Goal: Task Accomplishment & Management: Use online tool/utility

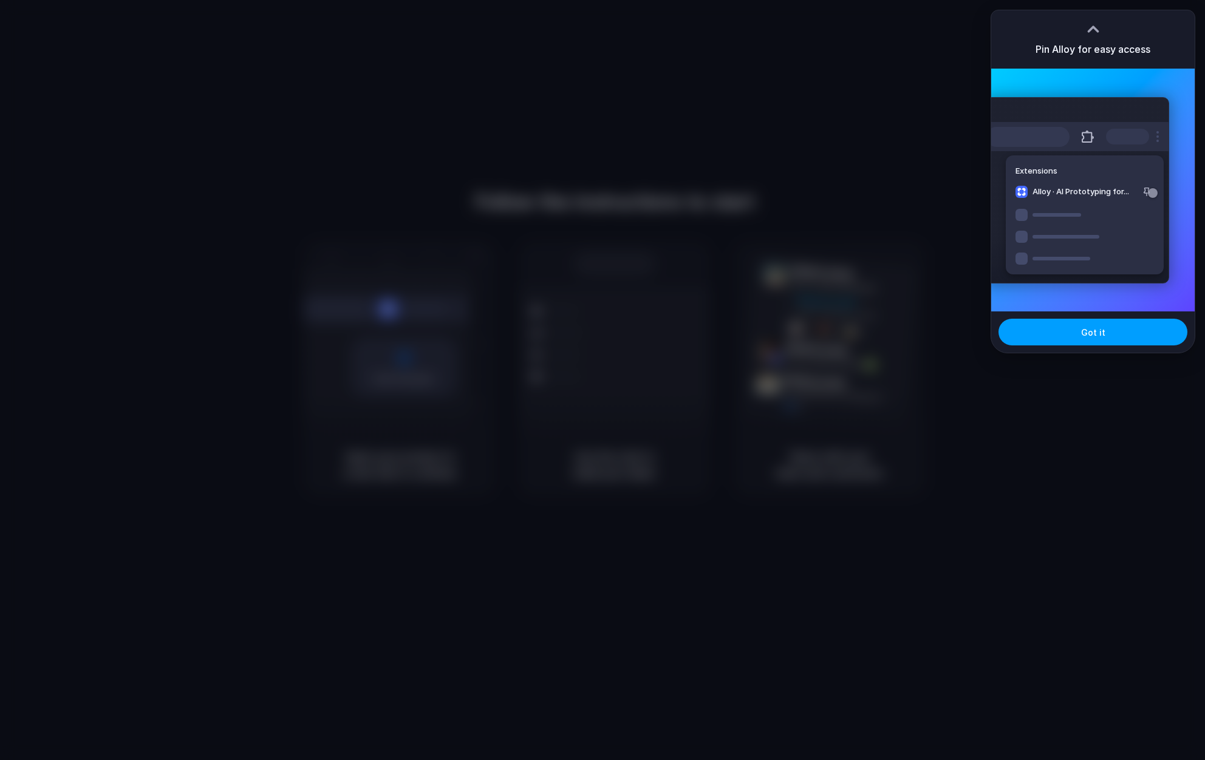
click at [1085, 326] on span "Got it" at bounding box center [1093, 332] width 24 height 13
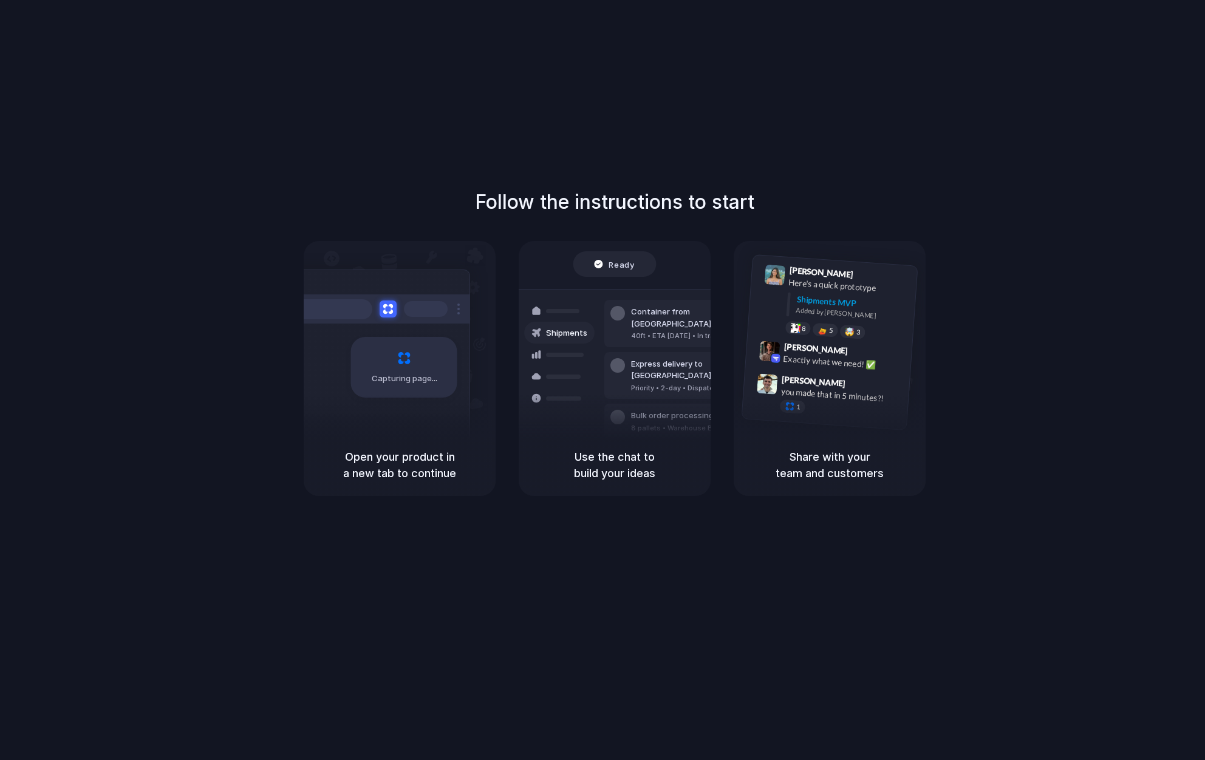
click at [969, 86] on div "Follow the instructions to start Capturing page Open your product in a new tab …" at bounding box center [614, 392] width 1229 height 785
click at [766, 118] on div "Follow the instructions to start Capturing page Open your product in a new tab …" at bounding box center [614, 392] width 1229 height 785
